Goal: Navigation & Orientation: Find specific page/section

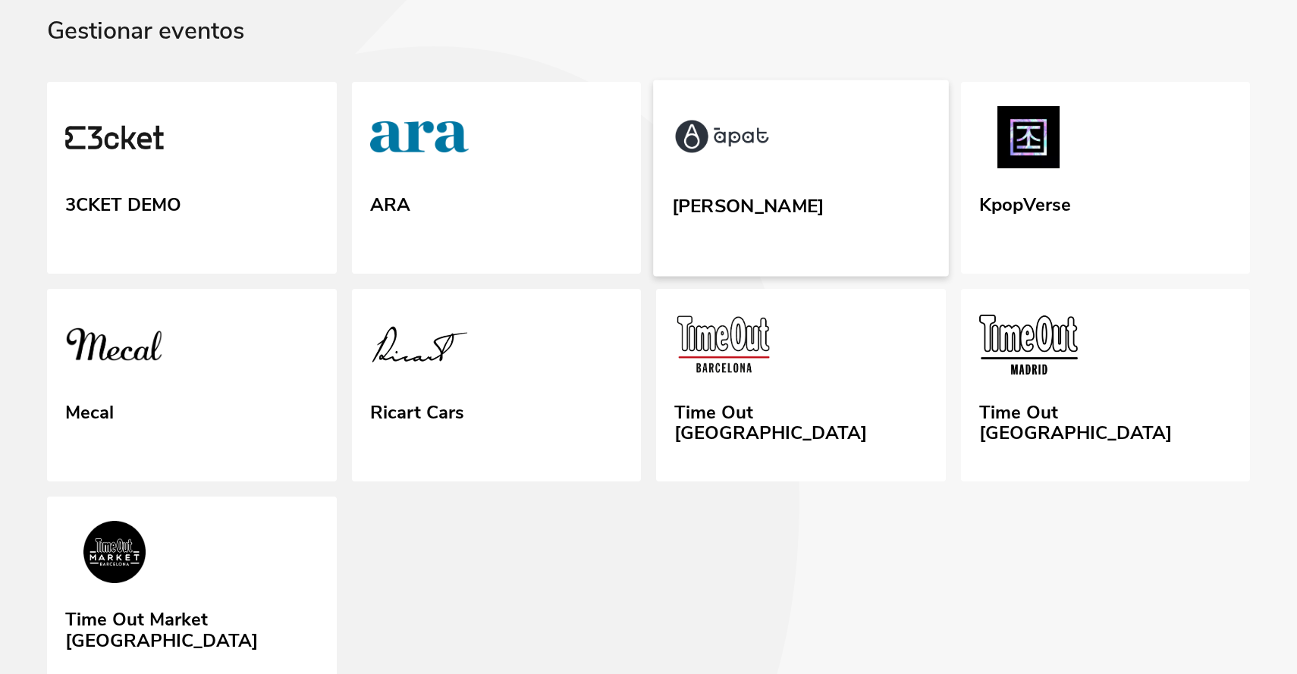
scroll to position [101, 0]
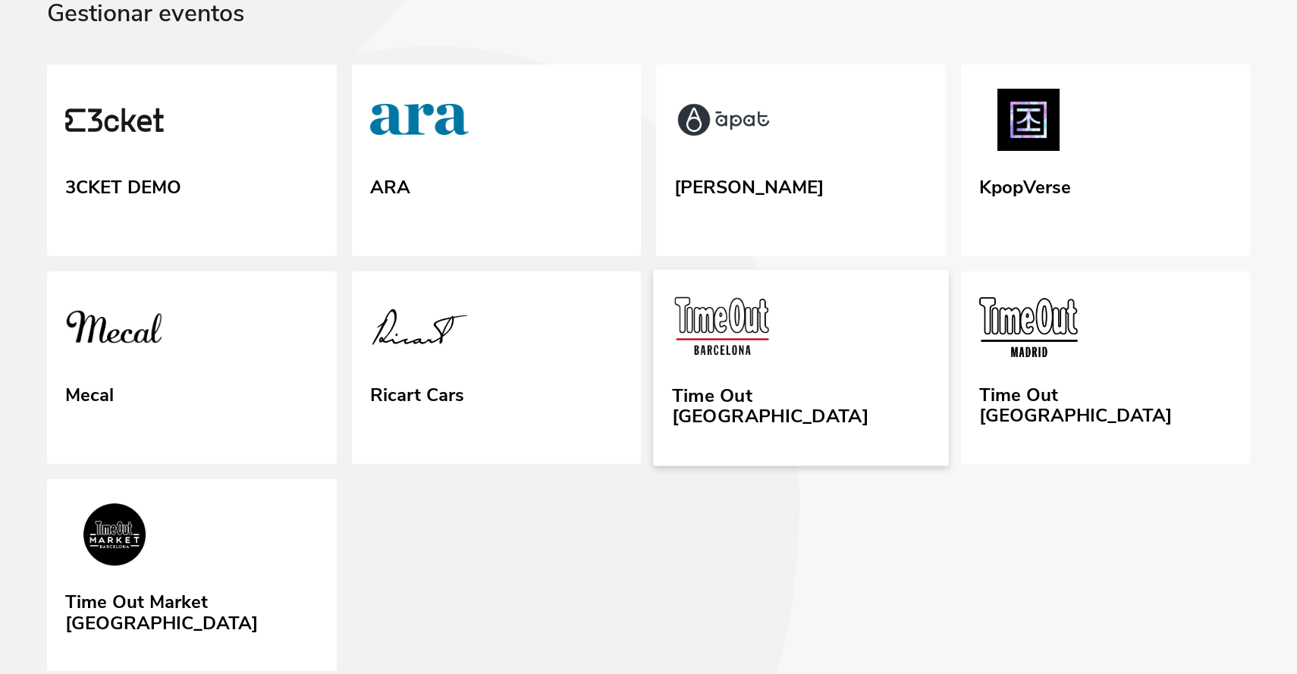
click at [817, 372] on link "Time Out [GEOGRAPHIC_DATA]" at bounding box center [800, 368] width 295 height 196
click at [262, 567] on link "Time Out Market [GEOGRAPHIC_DATA]" at bounding box center [191, 575] width 295 height 196
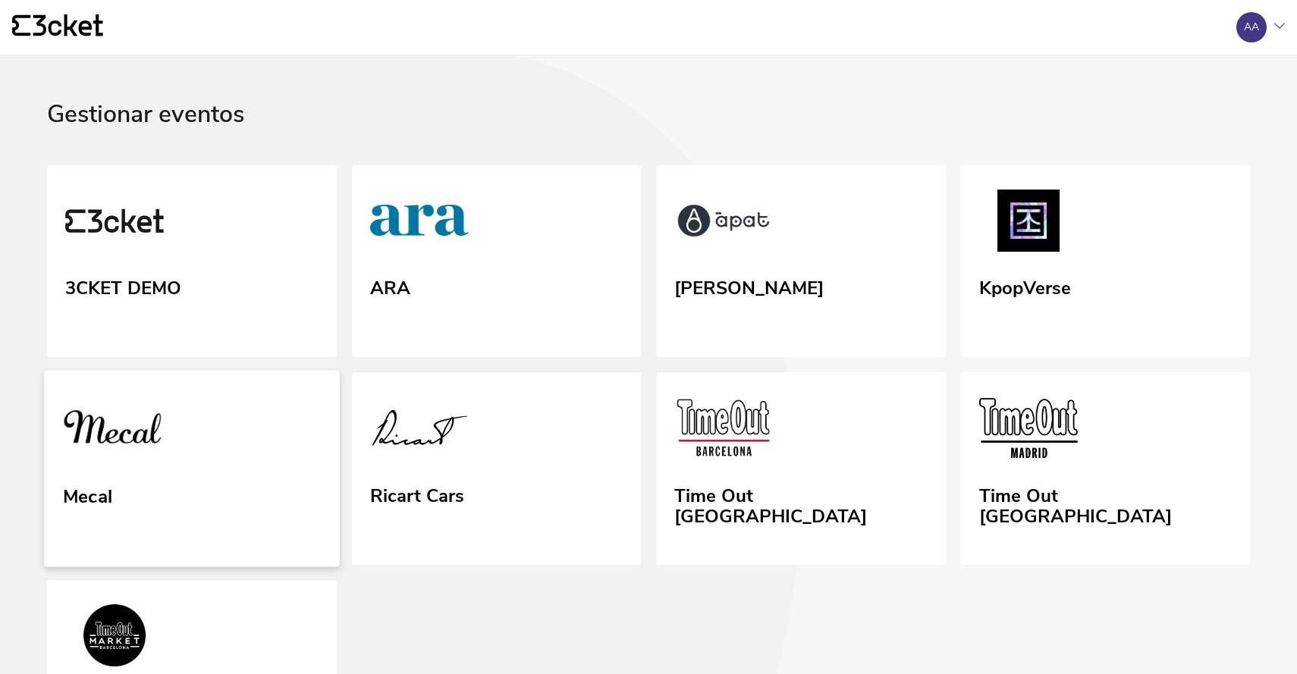
click at [266, 493] on link "Mecal" at bounding box center [191, 469] width 295 height 196
click at [667, 93] on icon at bounding box center [396, 348] width 806 height 751
click at [899, 145] on div "Gestionar eventos" at bounding box center [648, 133] width 1203 height 64
click at [775, 117] on div "Gestionar eventos" at bounding box center [648, 133] width 1203 height 64
click at [665, 121] on div "Gestionar eventos" at bounding box center [648, 133] width 1203 height 64
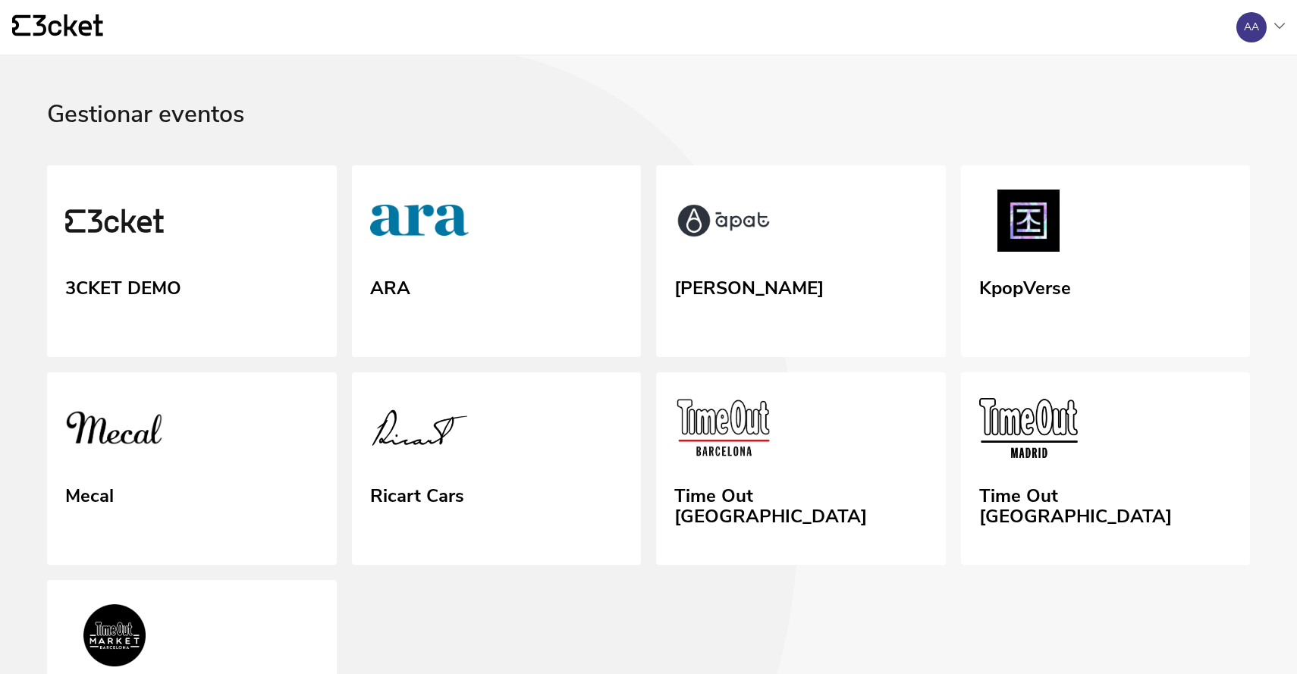
click at [756, 94] on icon at bounding box center [396, 348] width 806 height 751
click at [711, 81] on icon at bounding box center [396, 348] width 806 height 751
click at [787, 86] on icon at bounding box center [396, 348] width 806 height 751
click at [549, 69] on icon at bounding box center [390, 179] width 819 height 1090
click at [593, 116] on div "Gestionar eventos" at bounding box center [648, 133] width 1203 height 64
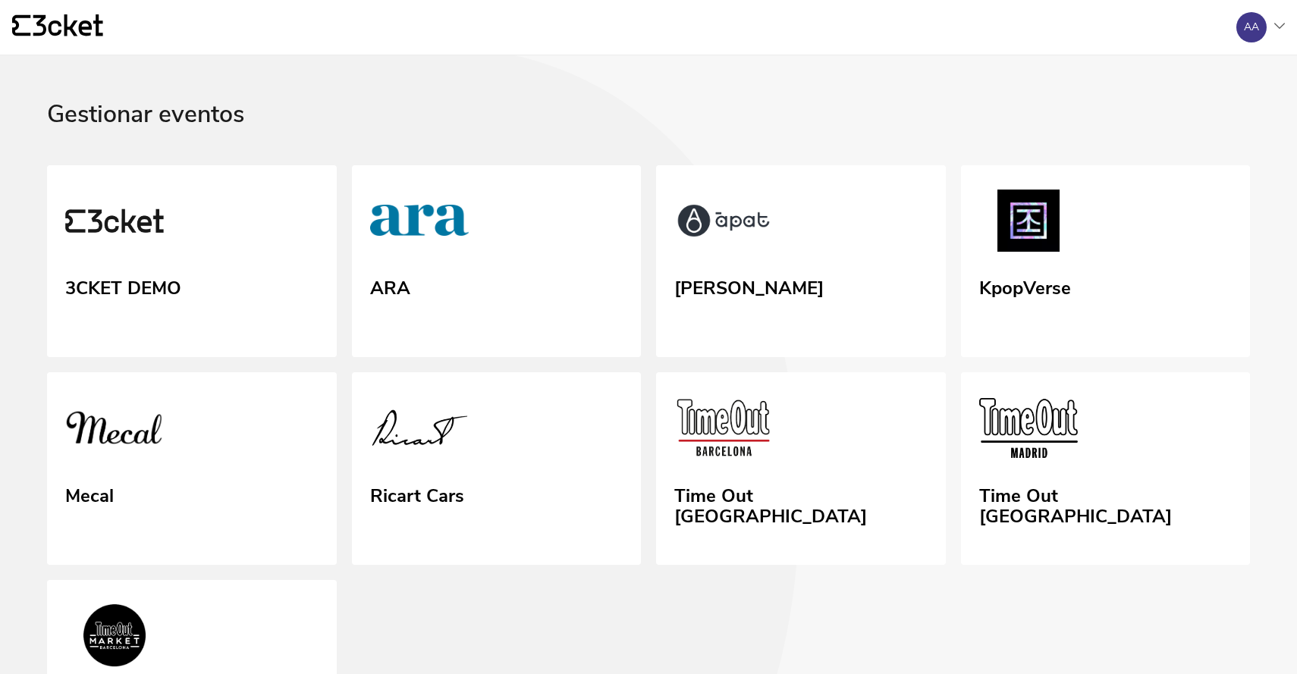
click at [730, 82] on icon at bounding box center [396, 348] width 806 height 751
click at [656, 75] on icon at bounding box center [396, 348] width 806 height 751
click at [600, 67] on icon at bounding box center [396, 348] width 806 height 751
click at [621, 74] on icon at bounding box center [396, 348] width 806 height 751
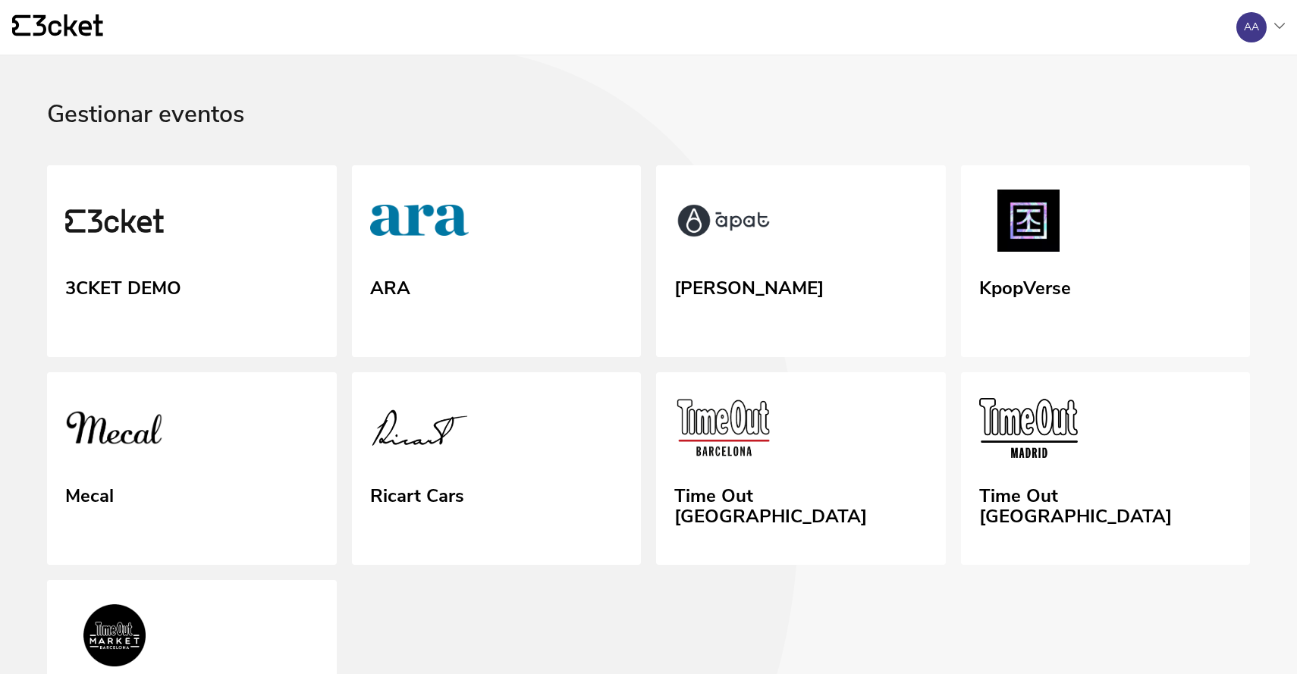
click at [654, 23] on div "{' '}" at bounding box center [618, 27] width 1212 height 26
click at [395, 95] on icon at bounding box center [390, 179] width 819 height 1090
click at [720, 90] on icon at bounding box center [396, 348] width 806 height 751
